Goal: Information Seeking & Learning: Find specific fact

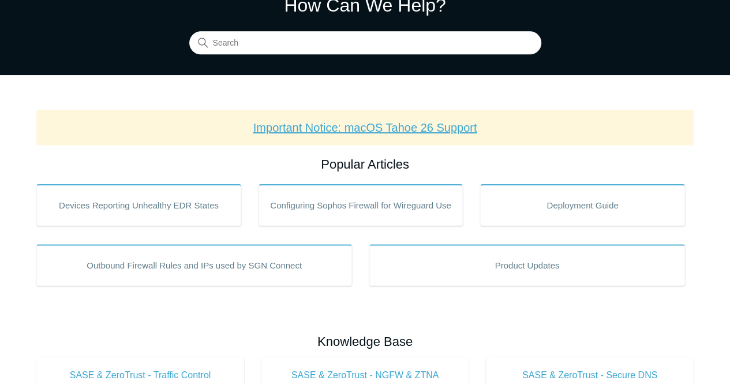
scroll to position [115, 0]
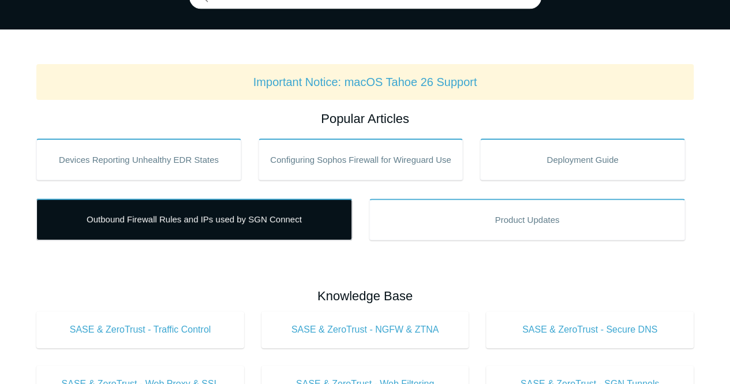
click at [253, 219] on link "Outbound Firewall Rules and IPs used by SGN Connect" at bounding box center [194, 220] width 316 height 42
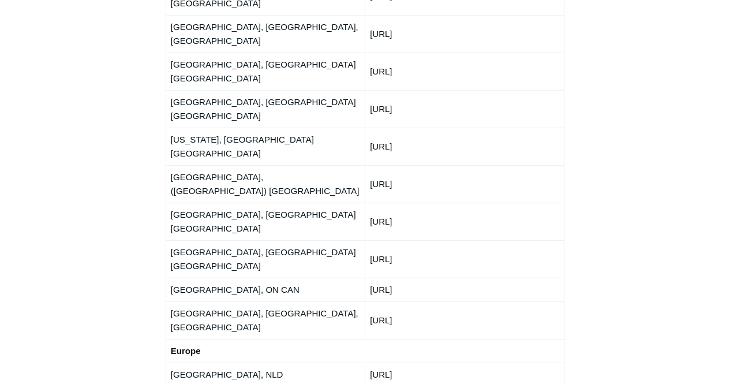
scroll to position [1674, 0]
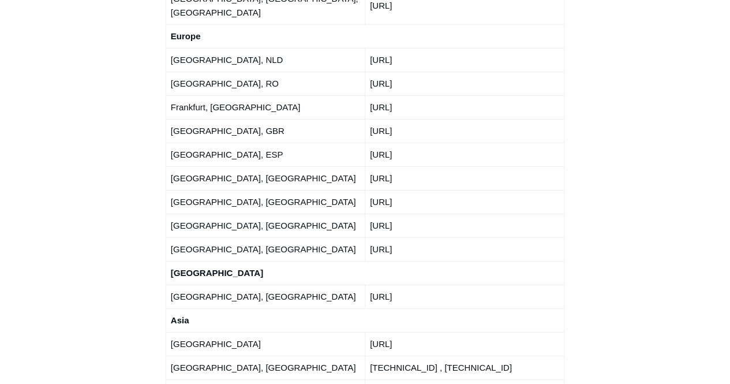
scroll to position [2007, 0]
drag, startPoint x: 371, startPoint y: 100, endPoint x: 440, endPoint y: 102, distance: 69.9
click at [440, 331] on td "[URL]" at bounding box center [464, 343] width 199 height 24
copy td "[URL]"
